Goal: Transaction & Acquisition: Purchase product/service

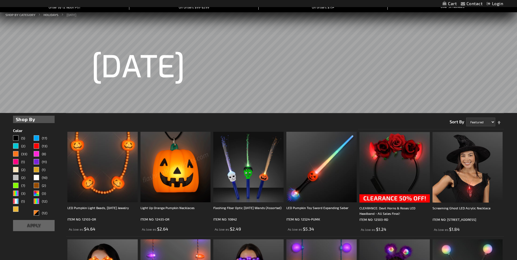
scroll to position [109, 0]
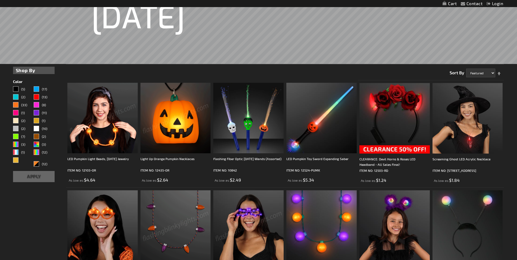
click at [38, 152] on div "Multicolor" at bounding box center [36, 151] width 5 height 5
click at [45, 152] on span "(12)" at bounding box center [44, 152] width 5 height 4
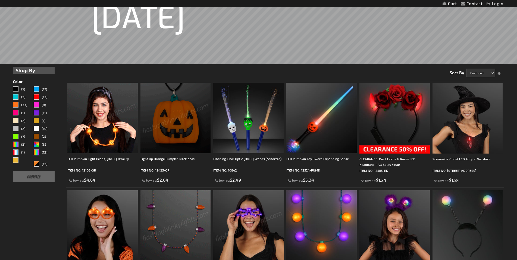
click at [43, 152] on span "(12)" at bounding box center [44, 152] width 5 height 4
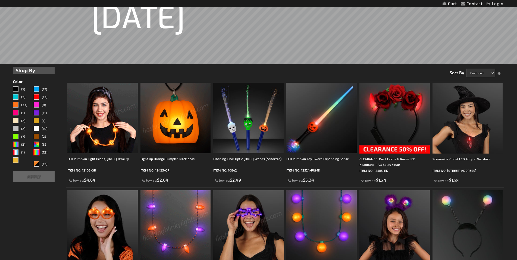
click at [43, 174] on button "Apply" at bounding box center [34, 176] width 42 height 11
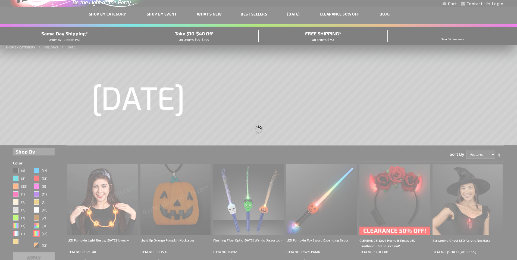
scroll to position [0, 0]
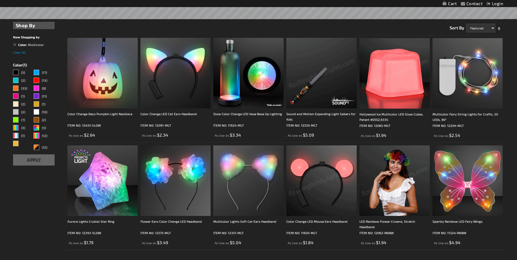
scroll to position [163, 0]
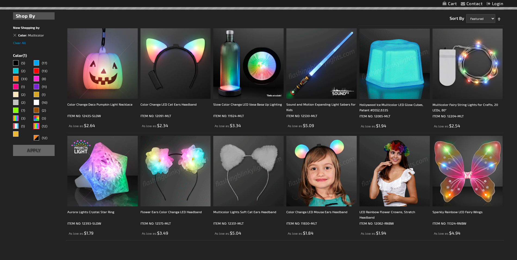
click at [322, 179] on img at bounding box center [321, 171] width 70 height 70
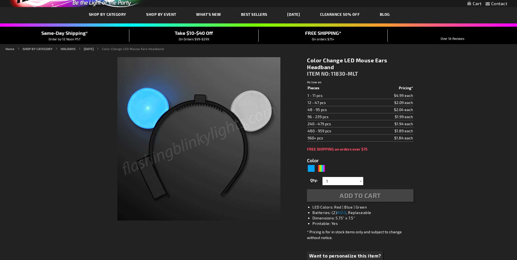
scroll to position [27, 0]
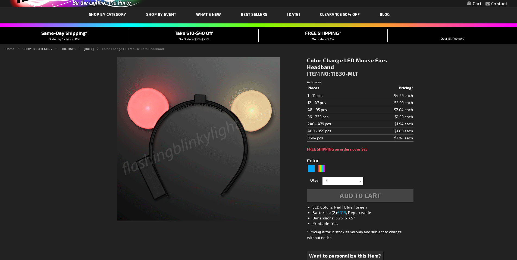
type input "5659"
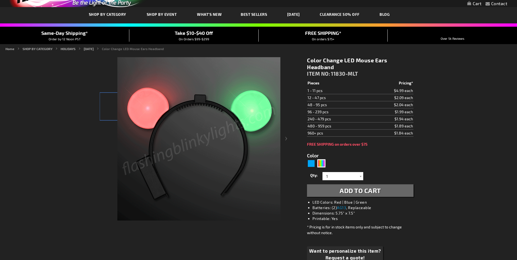
scroll to position [0, 0]
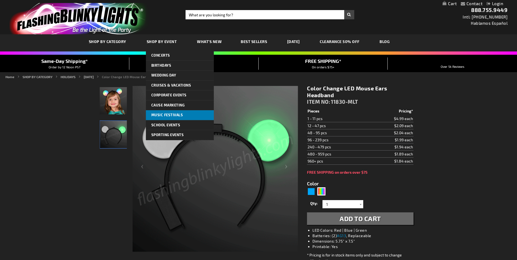
click at [164, 113] on span "Music Festivals" at bounding box center [167, 115] width 32 height 4
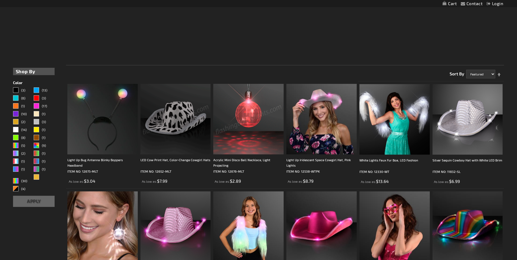
scroll to position [110, 0]
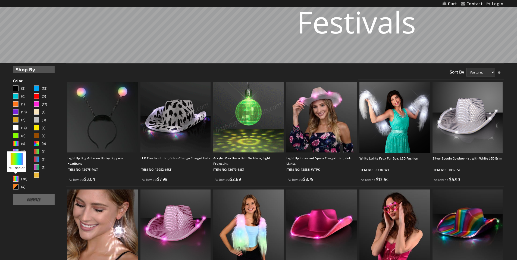
click at [16, 180] on div "Multicolor" at bounding box center [15, 178] width 5 height 5
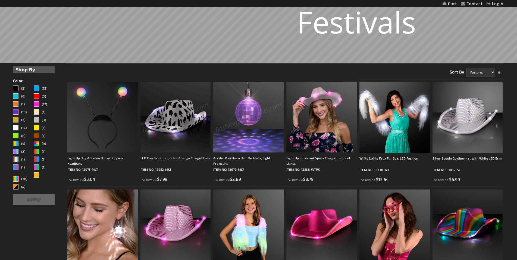
click at [34, 201] on button "Apply" at bounding box center [34, 198] width 42 height 11
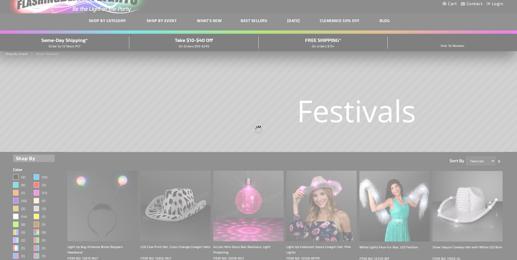
scroll to position [0, 0]
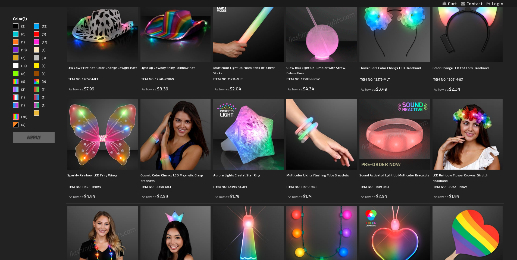
scroll to position [217, 0]
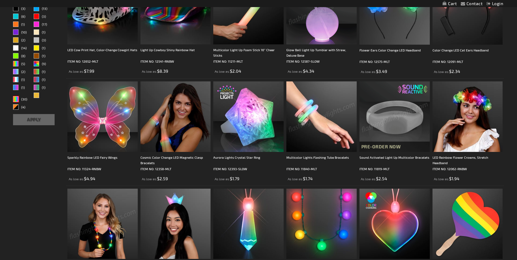
click at [325, 122] on img at bounding box center [321, 116] width 70 height 70
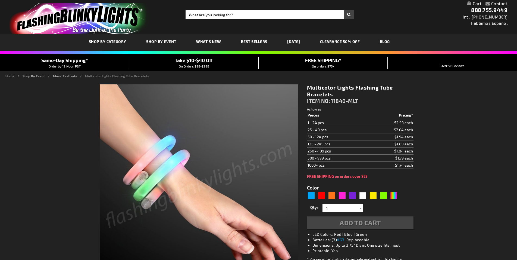
type input "5659"
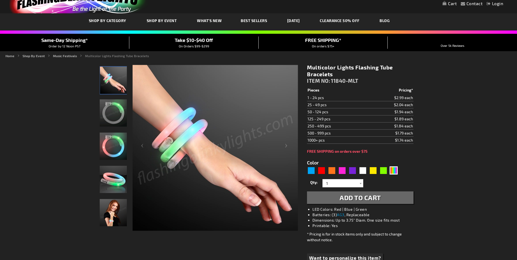
scroll to position [27, 0]
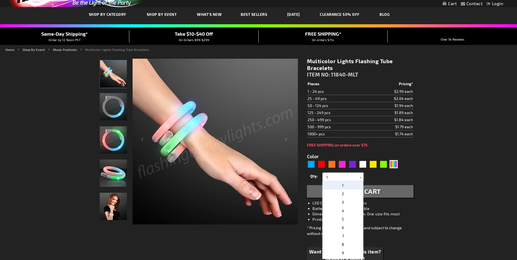
click at [339, 176] on input "1" at bounding box center [343, 177] width 39 height 8
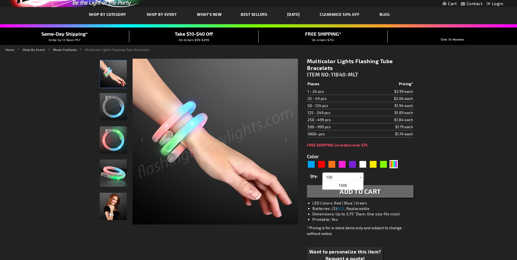
type input "130"
click at [349, 192] on span "Add to Cart" at bounding box center [360, 191] width 41 height 8
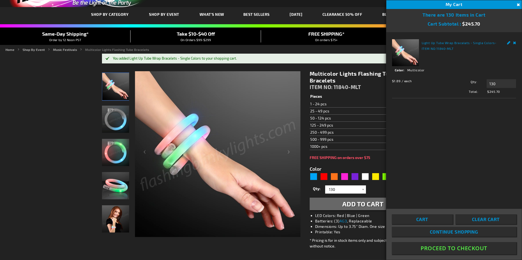
click at [517, 5] on button "Close" at bounding box center [517, 5] width 6 height 6
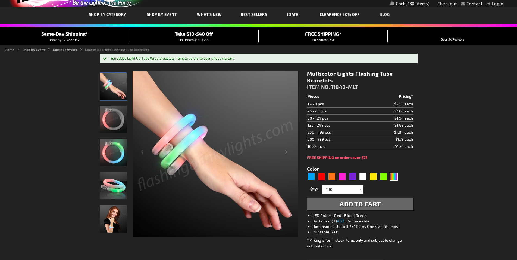
click at [338, 14] on link "CLEARANCE 50% OFF" at bounding box center [340, 14] width 48 height 18
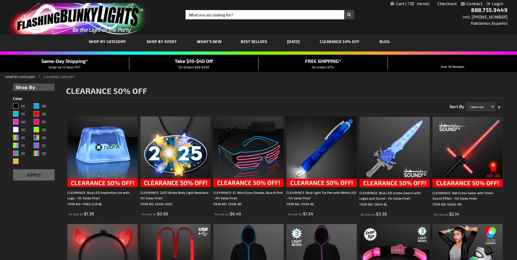
click at [15, 137] on div "MLT" at bounding box center [15, 137] width 5 height 5
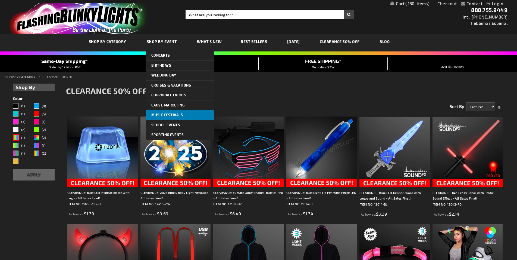
click at [175, 112] on link "Music Festivals" at bounding box center [180, 115] width 68 height 10
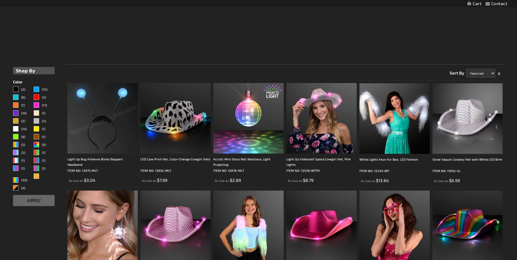
scroll to position [110, 0]
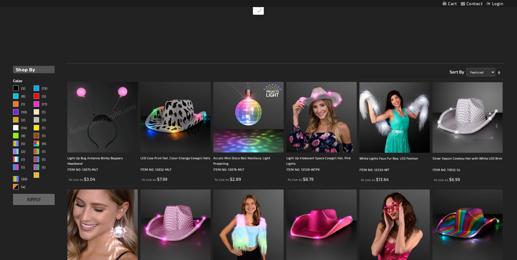
click at [24, 177] on span "(30)" at bounding box center [24, 179] width 6 height 4
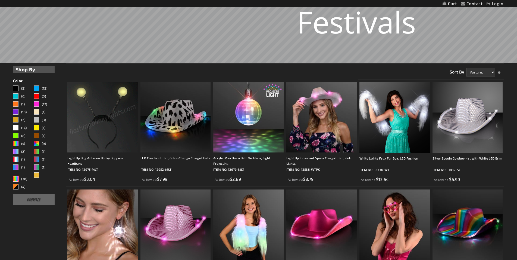
click at [23, 192] on div "Filters Shop By Shopping Options Color (3) (13) (6)" at bounding box center [34, 135] width 42 height 139
click at [26, 196] on button "Apply" at bounding box center [34, 198] width 42 height 11
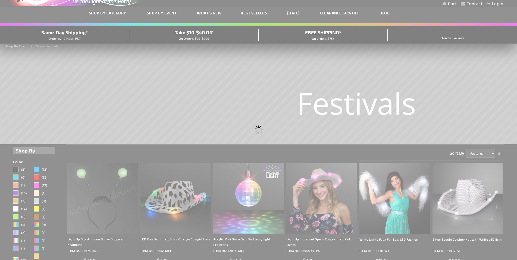
scroll to position [0, 0]
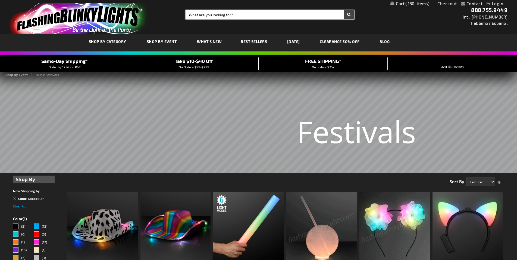
click at [245, 11] on input "Search" at bounding box center [270, 14] width 168 height 9
type input "glow sticks"
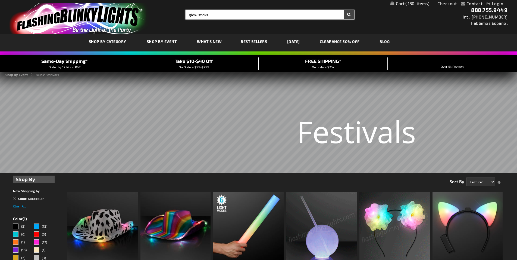
click at [344, 10] on button "Search" at bounding box center [349, 14] width 10 height 9
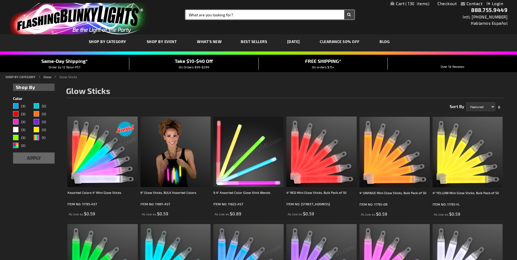
click at [238, 16] on input "Search" at bounding box center [270, 14] width 168 height 9
type input "multi color pom poms"
click at [344, 10] on button "Search" at bounding box center [349, 14] width 10 height 9
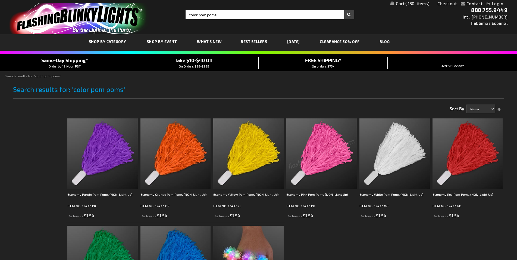
click at [248, 42] on span "Best Sellers" at bounding box center [254, 41] width 26 height 5
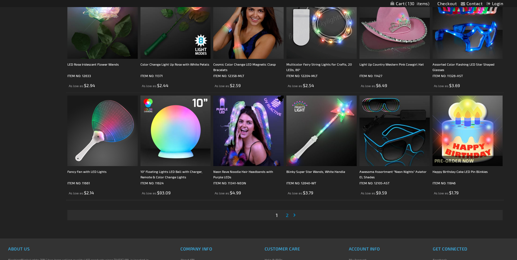
scroll to position [1061, 0]
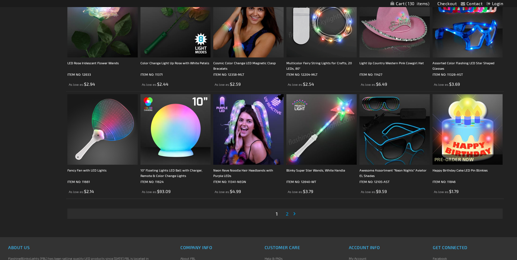
click at [287, 212] on span "2" at bounding box center [287, 213] width 3 height 6
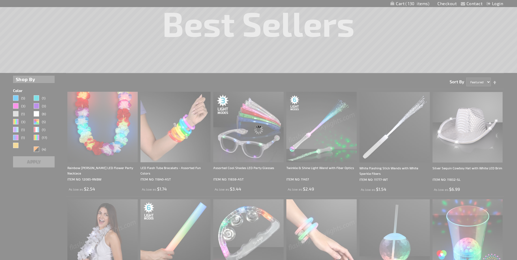
scroll to position [0, 0]
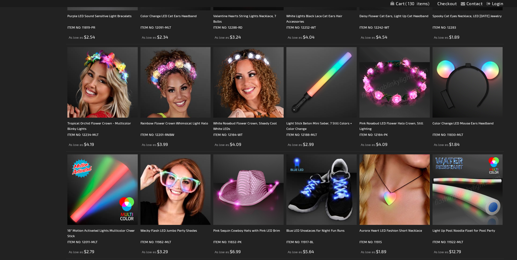
scroll to position [353, 0]
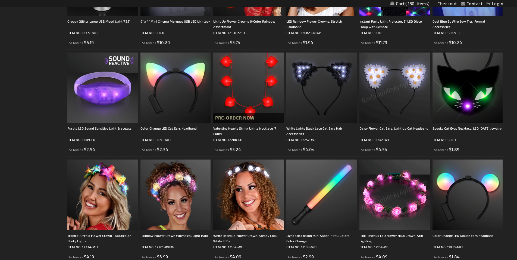
click at [416, 4] on span "130" at bounding box center [417, 3] width 24 height 5
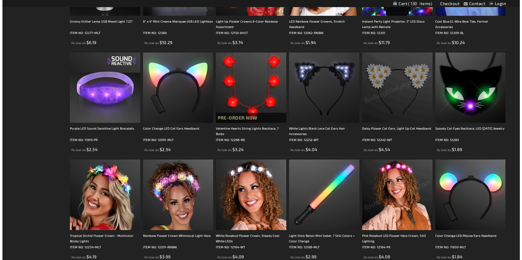
scroll to position [354, 0]
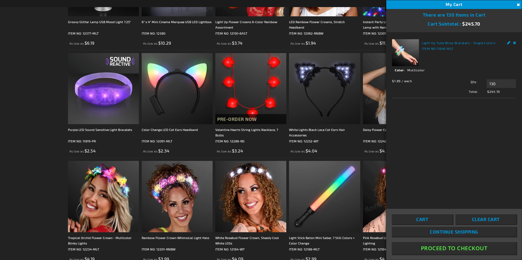
click at [474, 220] on span "Clear Cart" at bounding box center [486, 218] width 28 height 5
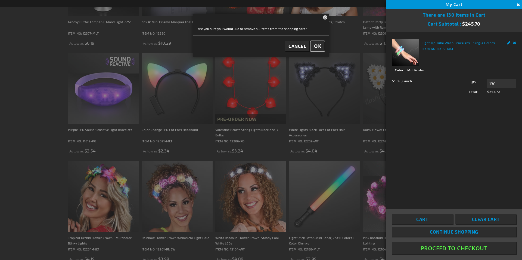
click at [315, 45] on span "OK" at bounding box center [317, 46] width 7 height 6
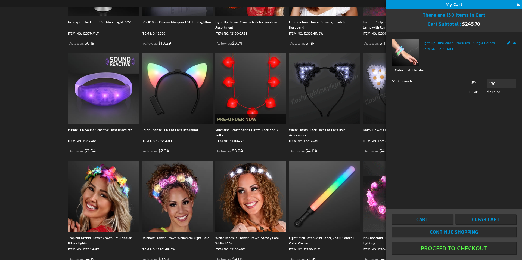
click at [485, 217] on span "Clear Cart" at bounding box center [486, 218] width 28 height 5
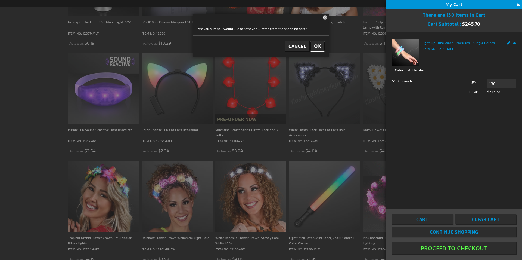
click at [314, 44] on span "OK" at bounding box center [317, 46] width 7 height 6
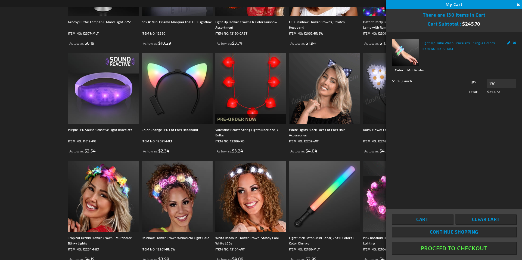
click at [516, 4] on button "Close" at bounding box center [517, 5] width 6 height 6
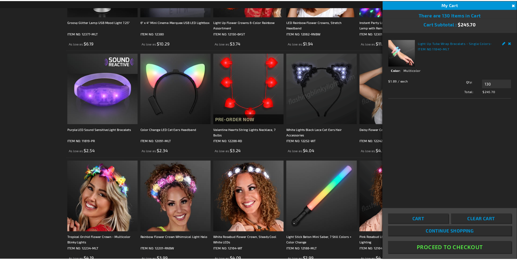
scroll to position [353, 0]
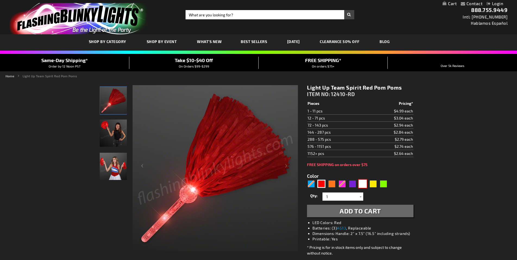
click at [363, 180] on div "White" at bounding box center [363, 183] width 8 height 8
type input "5646"
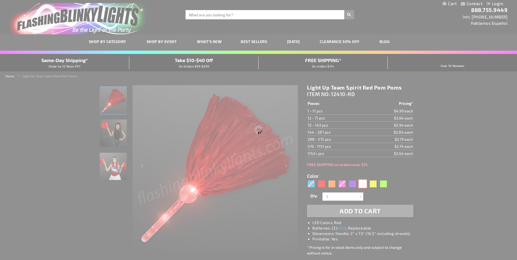
type input "12410-WT"
type input "Customize - Light Up Team Spirit White Pom Poms - ITEM NO: 12410-WT"
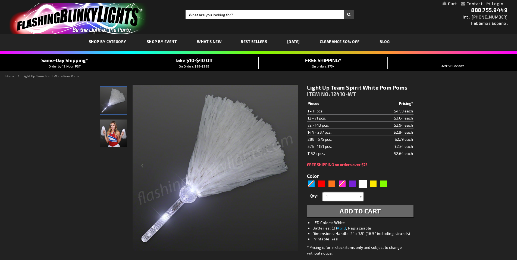
click at [342, 197] on input "1" at bounding box center [343, 196] width 39 height 8
type input "140"
click at [409, 176] on form "Color 5646" at bounding box center [360, 192] width 106 height 50
click at [372, 213] on span "Add to Cart" at bounding box center [360, 211] width 41 height 8
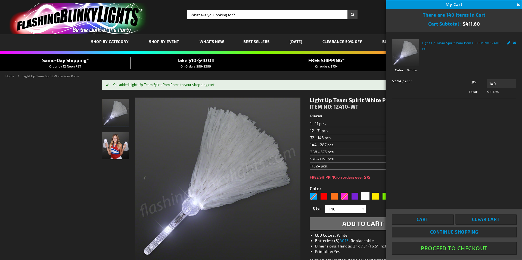
click at [442, 246] on button "Proceed To Checkout" at bounding box center [454, 248] width 124 height 12
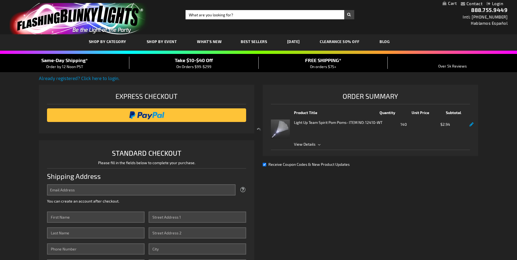
select select "US"
click at [81, 77] on link "Already registered? Click here to login." at bounding box center [79, 77] width 81 height 5
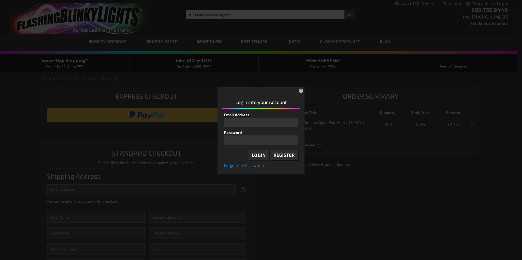
click at [260, 121] on input "Email Address" at bounding box center [261, 121] width 74 height 9
type input "[EMAIL_ADDRESS][DOMAIN_NAME]"
click at [260, 154] on span "Login" at bounding box center [259, 154] width 14 height 5
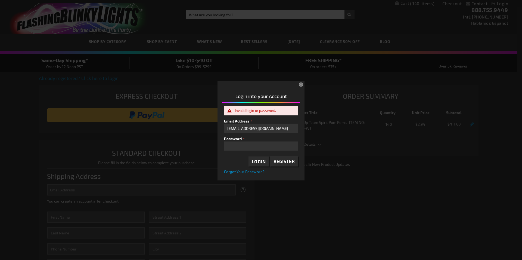
click at [299, 85] on button "×" at bounding box center [301, 85] width 12 height 12
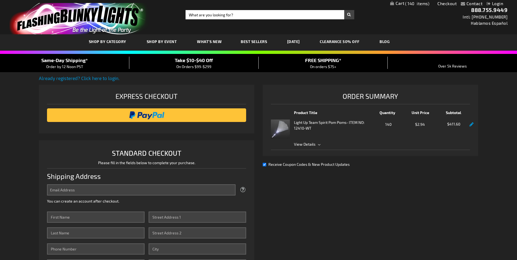
click at [316, 143] on span "View Details" at bounding box center [382, 144] width 176 height 6
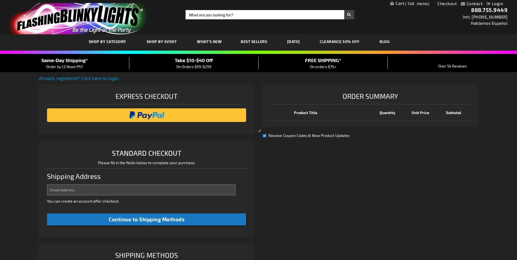
select select "US"
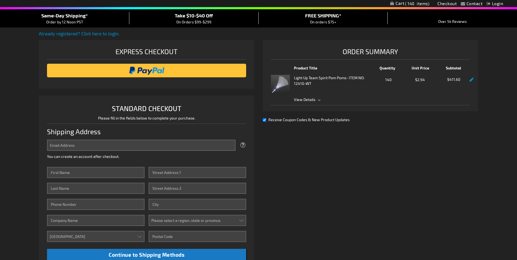
scroll to position [54, 0]
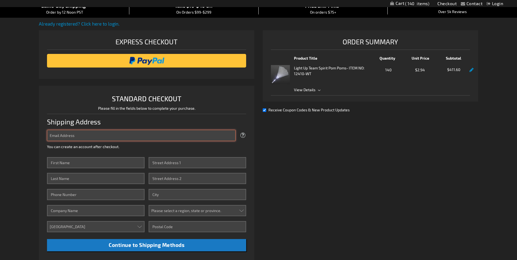
click at [110, 136] on input "Email Address" at bounding box center [141, 135] width 189 height 11
type input "[EMAIL_ADDRESS][DOMAIN_NAME]"
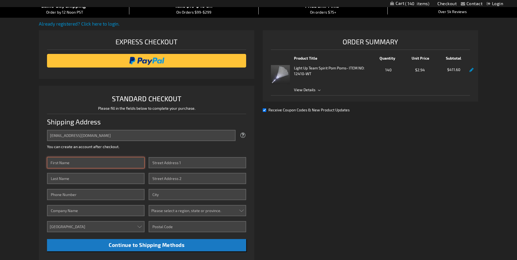
click at [83, 158] on input "First Name" at bounding box center [96, 162] width 98 height 11
type input "Katie"
type input "Schuster"
type input "6207941452"
type input "364 N 4th St"
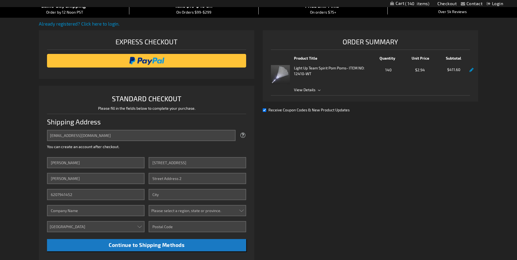
type input "New Strawn"
select select "26"
type input "66839-9007"
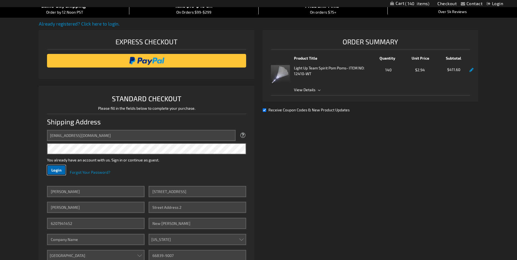
click at [62, 167] on button "Login" at bounding box center [56, 170] width 19 height 10
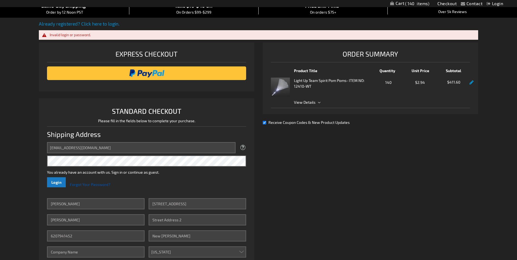
click at [81, 185] on span "Forgot Your Password?" at bounding box center [90, 184] width 40 height 5
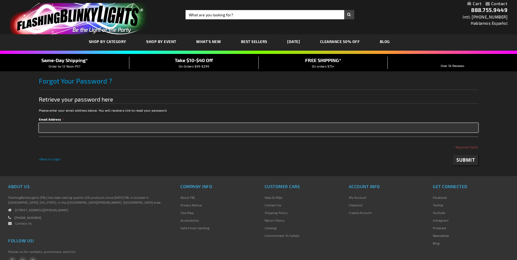
click at [58, 127] on input "Email Address" at bounding box center [259, 127] width 440 height 9
click at [453, 155] on button "Submit" at bounding box center [465, 160] width 25 height 10
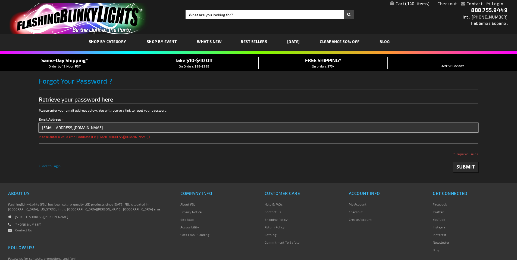
type input "kschuster@usd244ks.org"
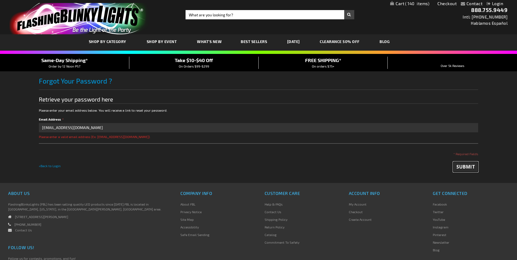
click at [458, 164] on span "Submit" at bounding box center [466, 166] width 18 height 6
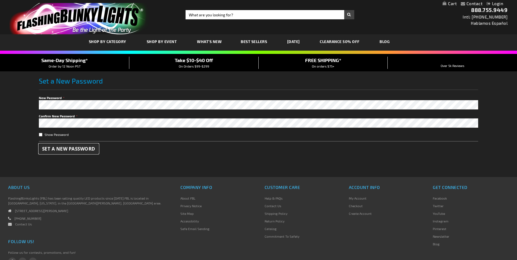
click at [59, 150] on span "Set a New Password" at bounding box center [68, 148] width 53 height 6
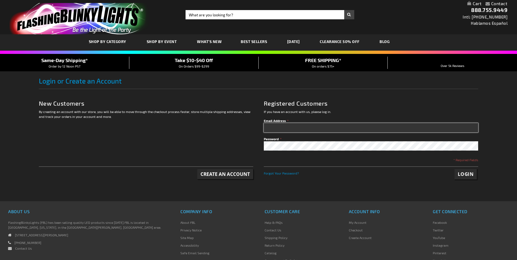
click at [278, 130] on input "Email Address" at bounding box center [371, 127] width 214 height 9
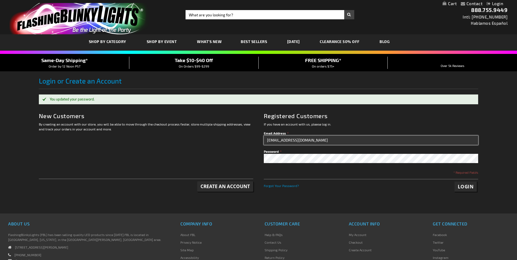
type input "kschuster@usd244ks.org"
click at [459, 184] on span "Login" at bounding box center [466, 186] width 16 height 6
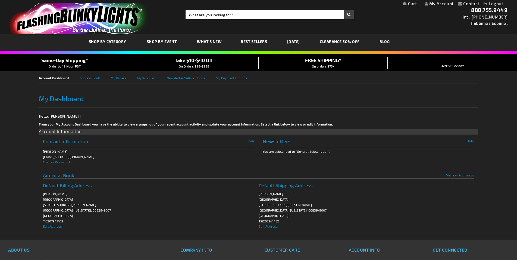
click at [414, 4] on link "My Cart" at bounding box center [410, 3] width 14 height 5
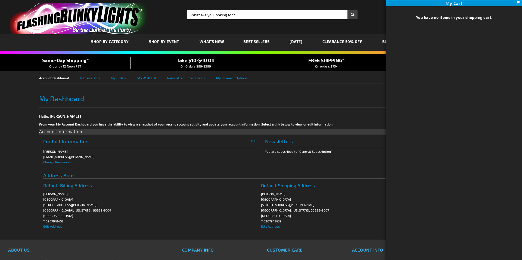
click at [517, 1] on button "Close" at bounding box center [517, 2] width 6 height 6
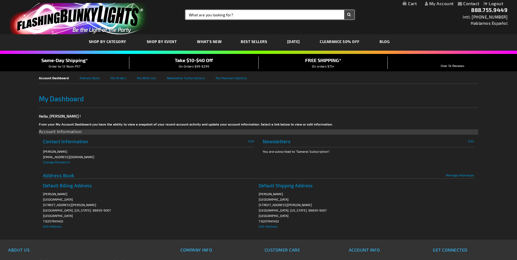
click at [210, 13] on input "Search" at bounding box center [270, 14] width 168 height 9
type input "white light up poms"
click at [344, 10] on button "Search" at bounding box center [349, 14] width 10 height 9
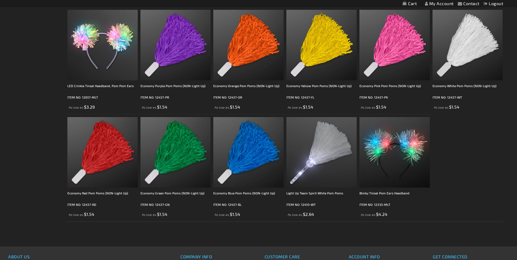
scroll to position [109, 0]
click at [323, 158] on img at bounding box center [321, 152] width 70 height 70
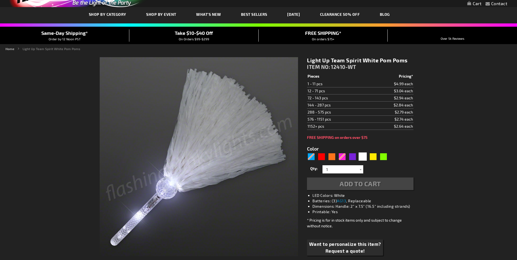
type input "5646"
click at [363, 154] on div "White" at bounding box center [363, 156] width 8 height 8
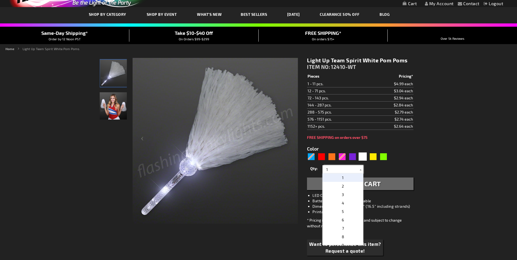
click at [341, 170] on input "1" at bounding box center [343, 169] width 39 height 8
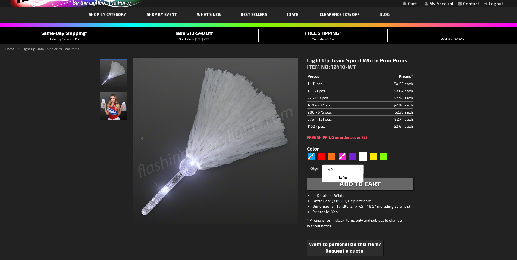
type input "140"
click at [394, 168] on div "Qty 1 2 3 4 5 6 7 8 9 10 11 12 24 36 48 60 72 84 96 108 120 132 144 156 168" at bounding box center [360, 169] width 106 height 11
click at [371, 179] on button "Add to Cart" at bounding box center [360, 183] width 106 height 13
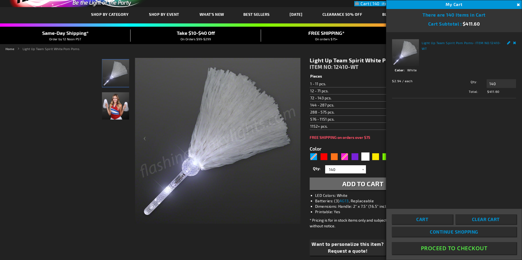
click at [450, 250] on button "Proceed To Checkout" at bounding box center [454, 248] width 124 height 12
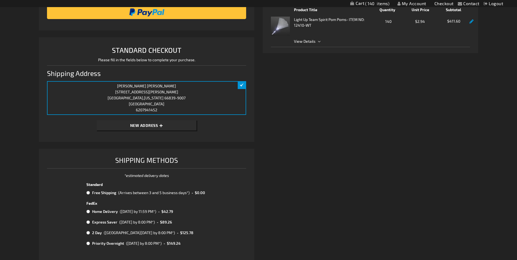
scroll to position [109, 0]
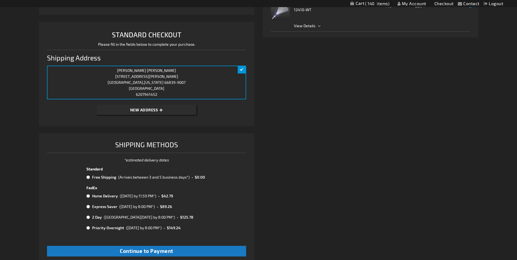
click at [87, 177] on input "radio" at bounding box center [88, 177] width 4 height 4
radio input "true"
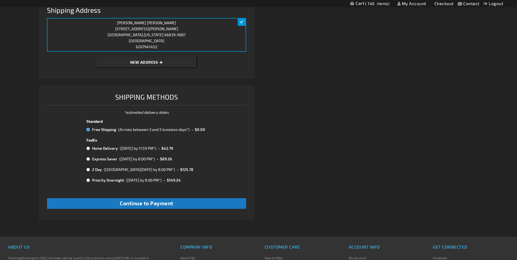
scroll to position [163, 0]
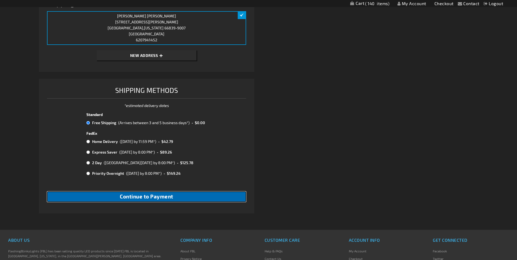
click at [157, 198] on span "Continue to Payment" at bounding box center [147, 196] width 54 height 6
checkbox input "true"
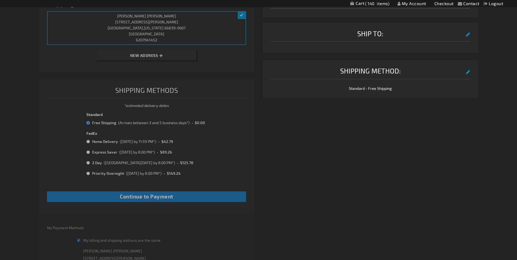
scroll to position [62, 0]
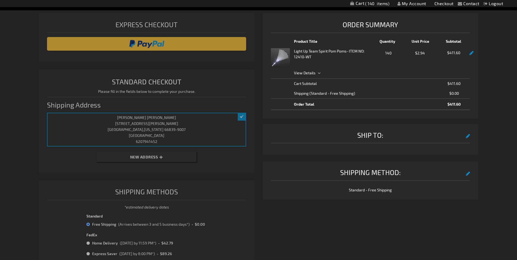
select select "f101767c308880216892668d93e7bb6b630bb847"
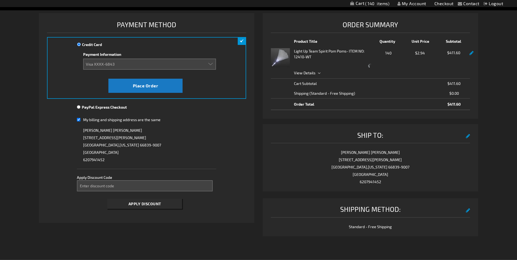
scroll to position [0, 0]
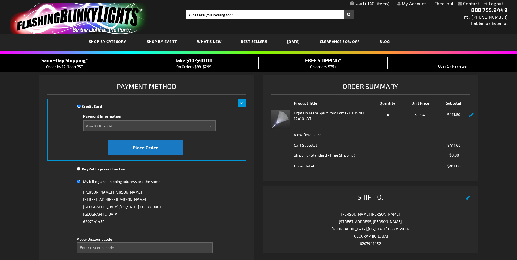
click at [200, 64] on span "On Orders $99-$299" at bounding box center [193, 66] width 35 height 5
click at [200, 61] on span "Take $10-$40 Off" at bounding box center [194, 60] width 38 height 6
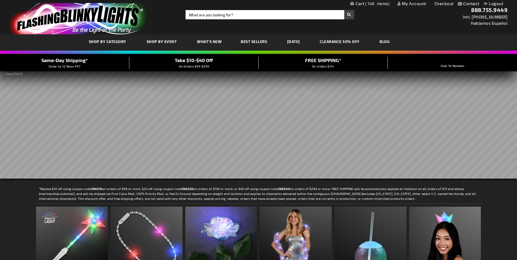
click at [375, 2] on span "140" at bounding box center [377, 3] width 24 height 5
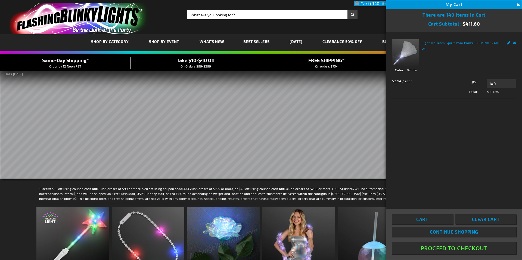
click button "Proceed To Checkout"
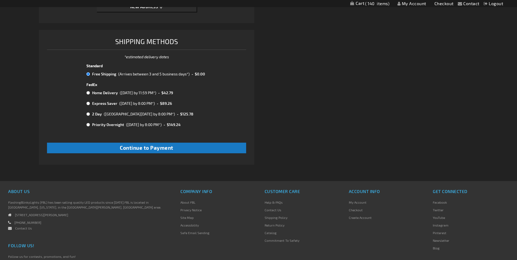
scroll to position [217, 0]
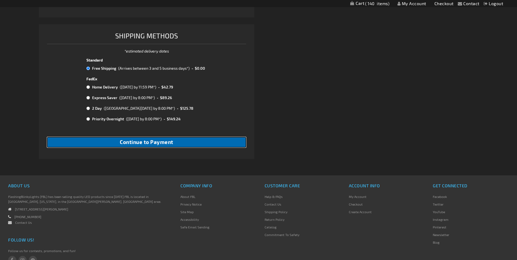
click at [163, 144] on span "Continue to Payment" at bounding box center [147, 142] width 54 height 6
checkbox input "true"
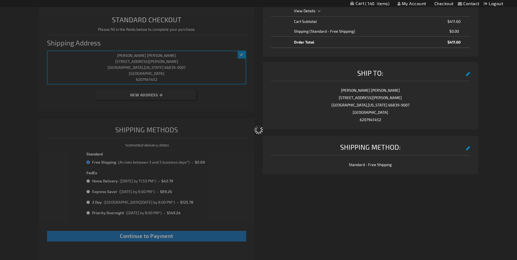
scroll to position [30, 0]
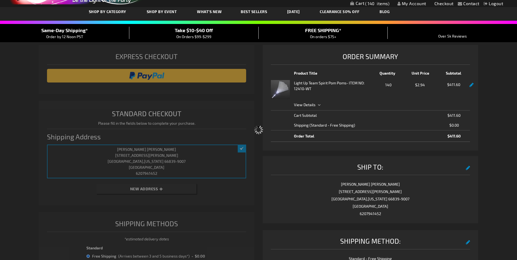
select select "f101767c308880216892668d93e7bb6b630bb847"
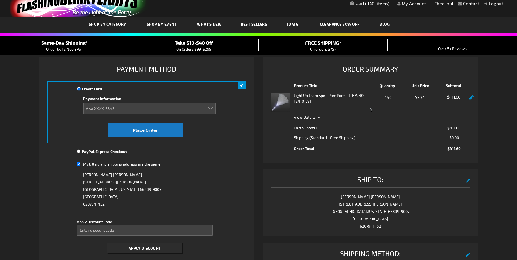
scroll to position [54, 0]
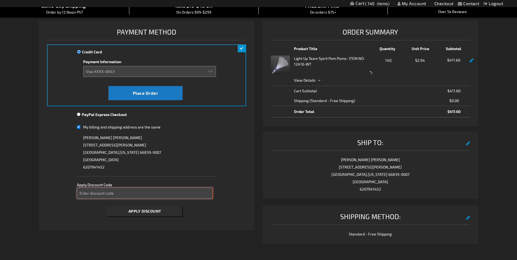
click at [143, 191] on input "Enter discount code" at bounding box center [145, 192] width 136 height 11
type input "TAKE40"
click at [137, 214] on button "Apply Discount" at bounding box center [144, 211] width 75 height 10
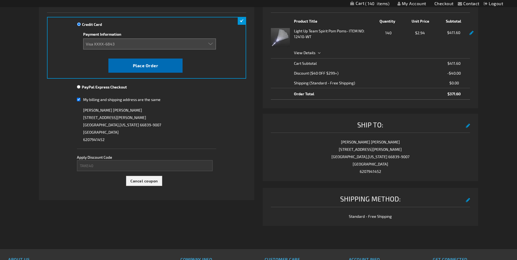
scroll to position [27, 0]
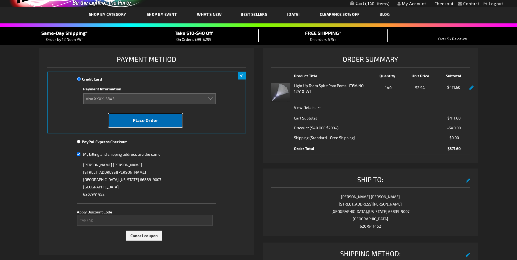
click at [149, 122] on span "Place Order" at bounding box center [146, 119] width 26 height 5
